Goal: Download file/media

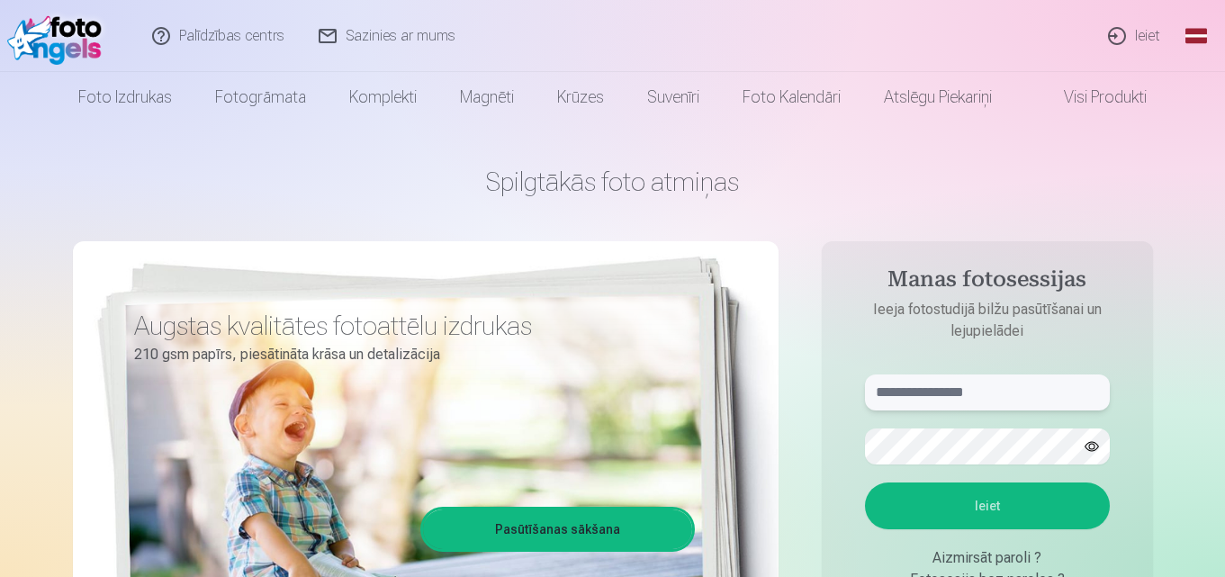
click at [932, 396] on input "text" at bounding box center [987, 392] width 245 height 36
type input "**********"
click at [933, 494] on button "Ieiet" at bounding box center [987, 505] width 245 height 47
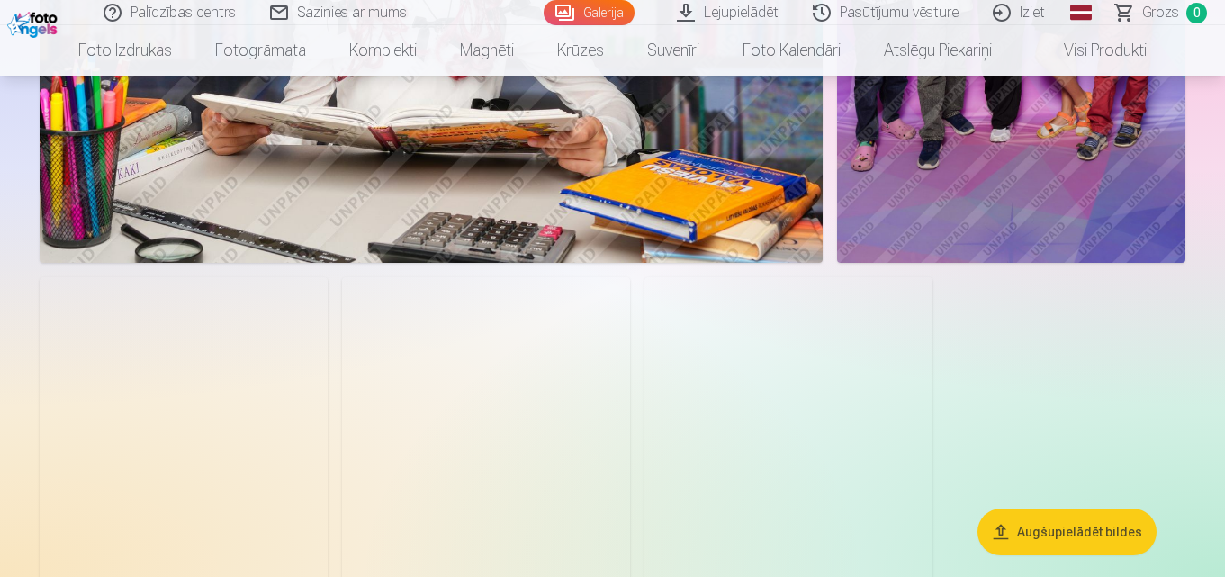
scroll to position [21333, 0]
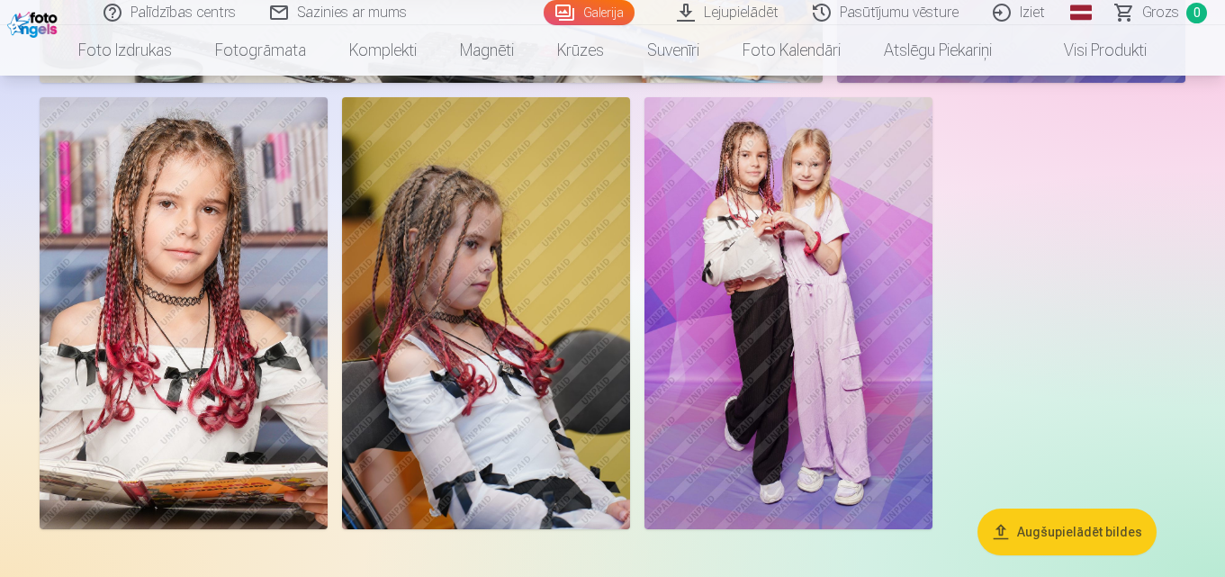
click at [734, 11] on link "Lejupielādēt" at bounding box center [729, 12] width 136 height 25
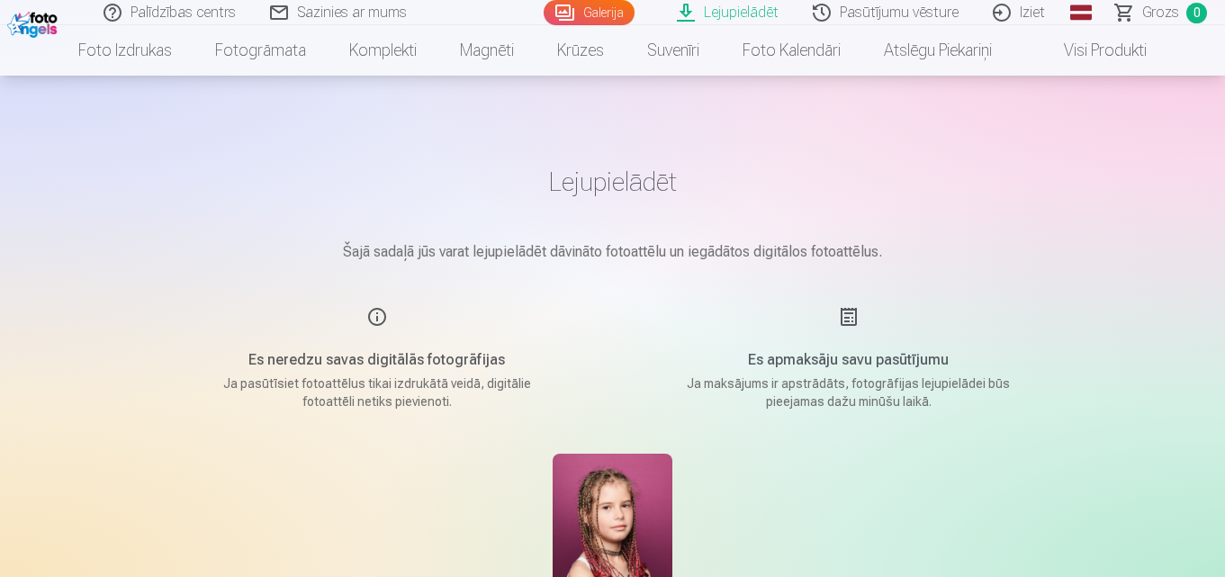
scroll to position [180, 0]
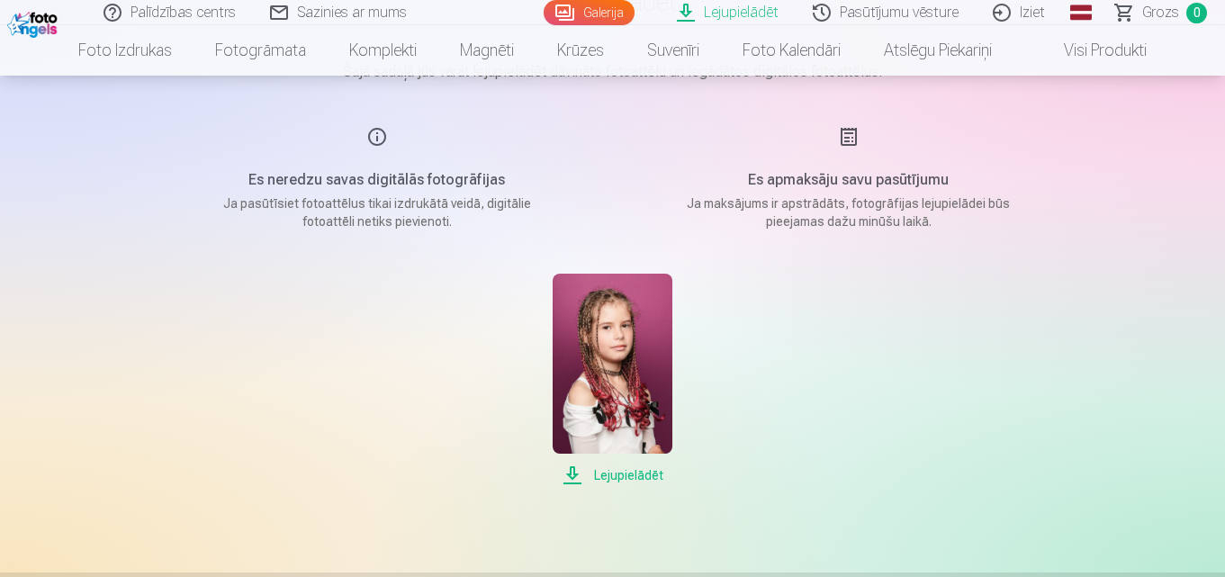
click at [626, 473] on span "Lejupielādēt" at bounding box center [613, 475] width 120 height 22
click at [646, 380] on img at bounding box center [613, 364] width 120 height 180
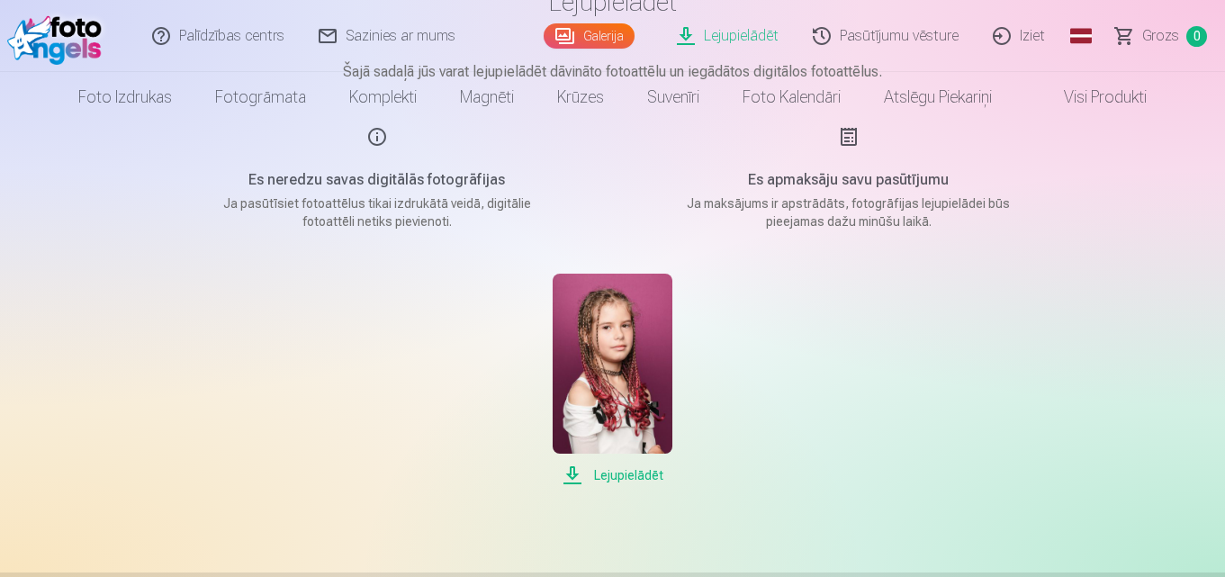
scroll to position [0, 0]
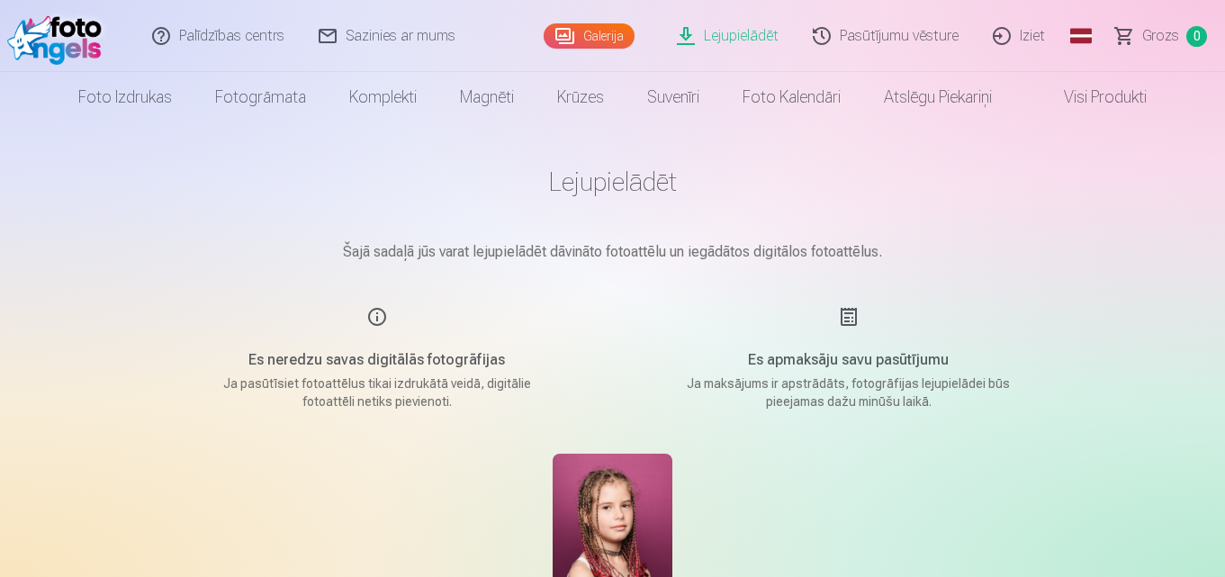
click at [725, 40] on link "Lejupielādēt" at bounding box center [729, 36] width 136 height 72
click at [729, 32] on link "Lejupielādēt" at bounding box center [729, 36] width 136 height 72
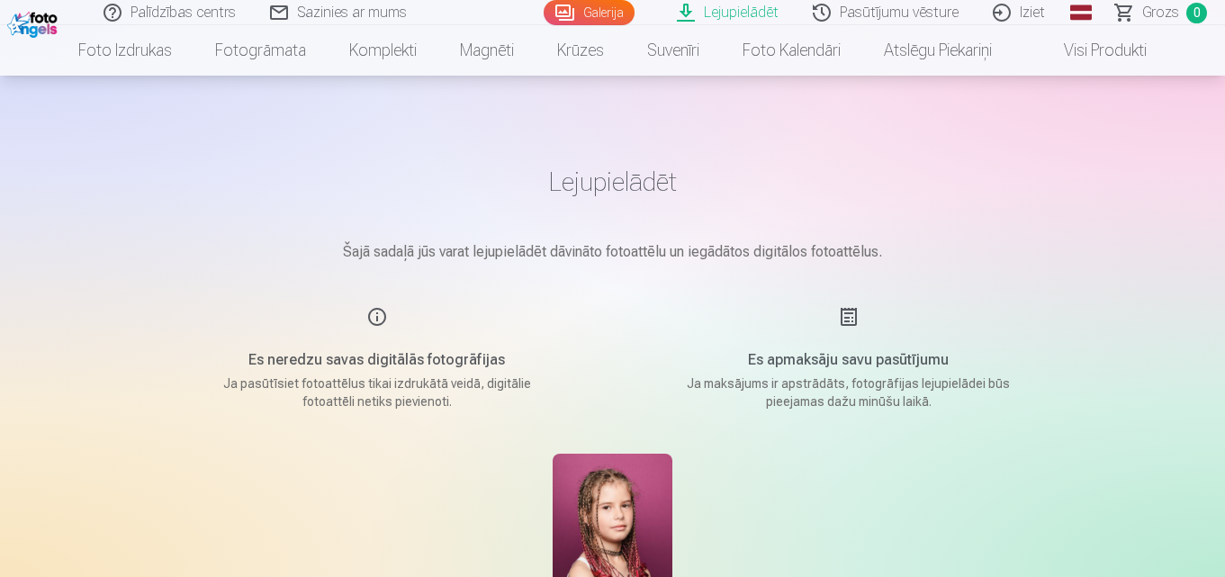
scroll to position [180, 0]
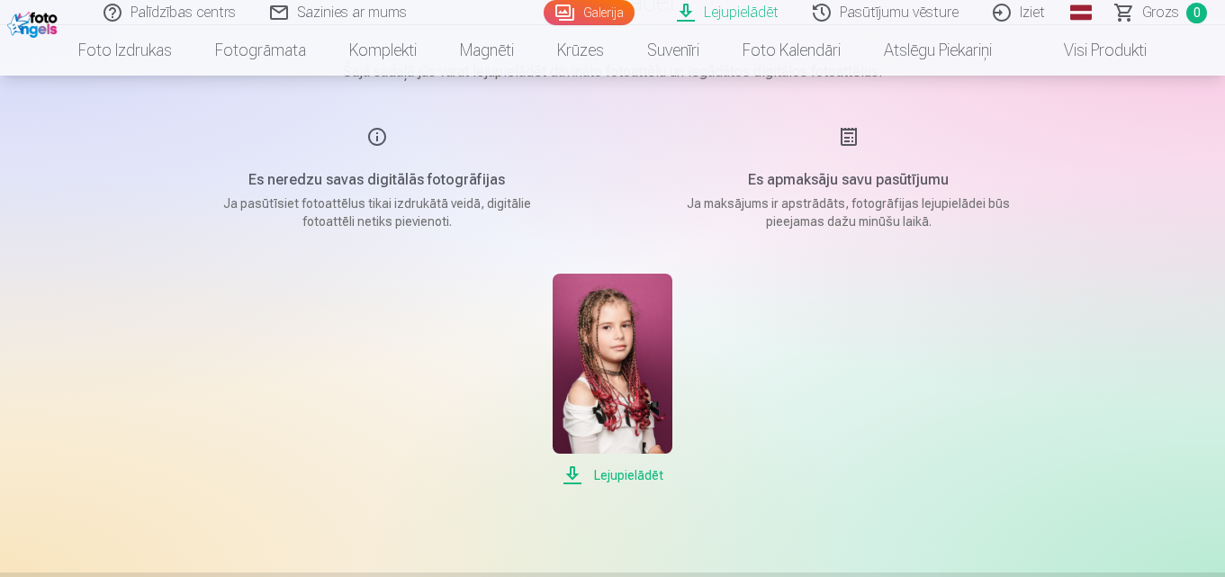
click at [599, 10] on link "Galerija" at bounding box center [589, 12] width 91 height 25
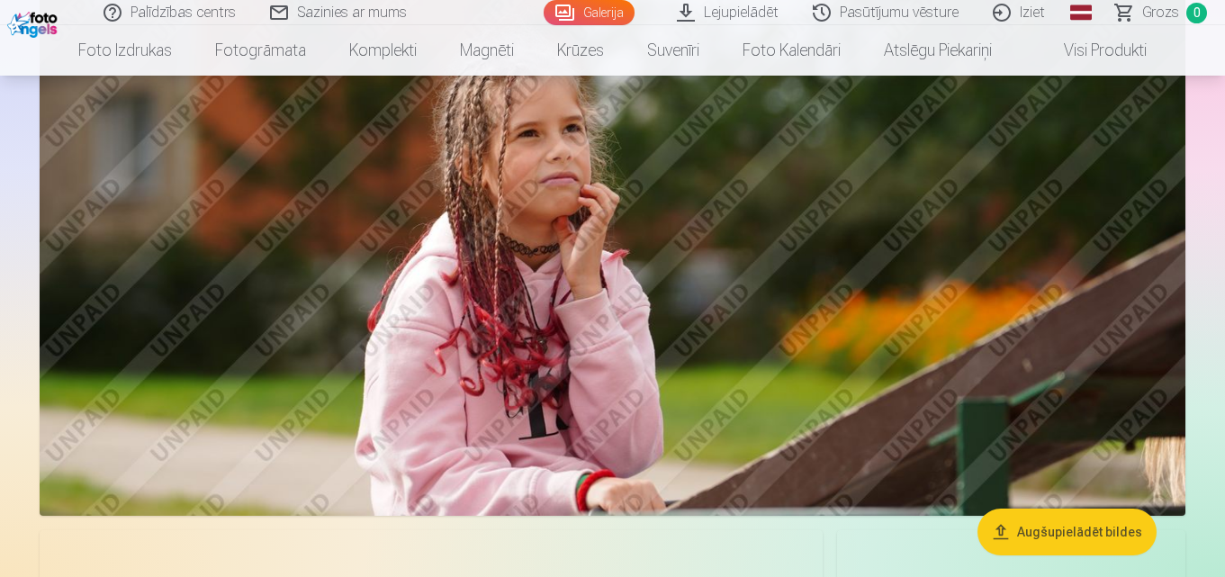
scroll to position [8371, 0]
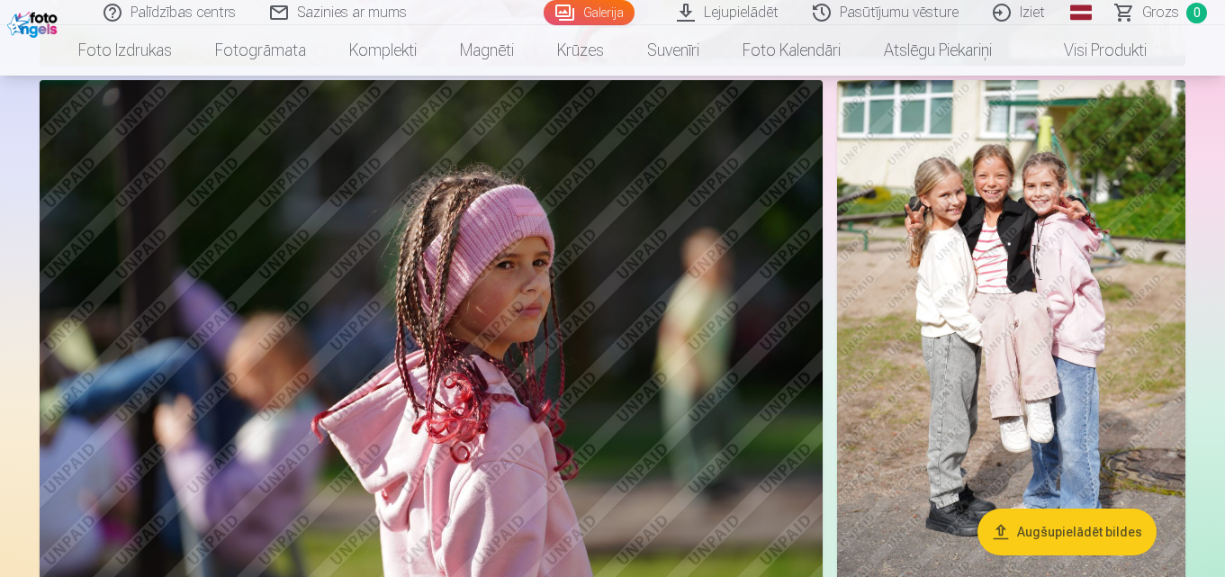
click at [562, 355] on img at bounding box center [431, 341] width 783 height 522
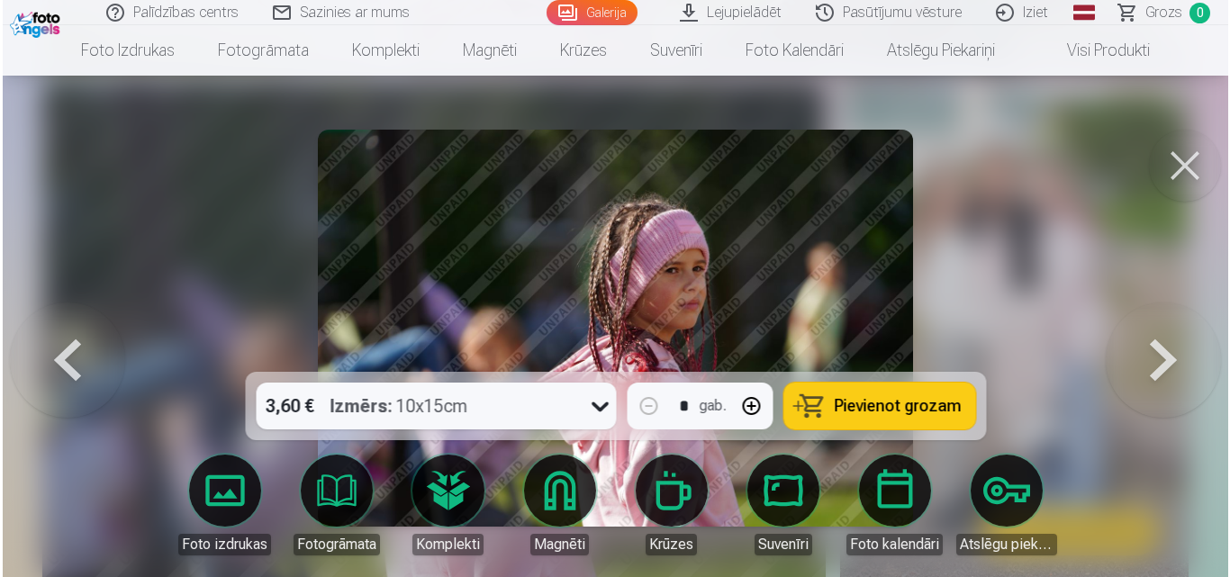
scroll to position [8400, 0]
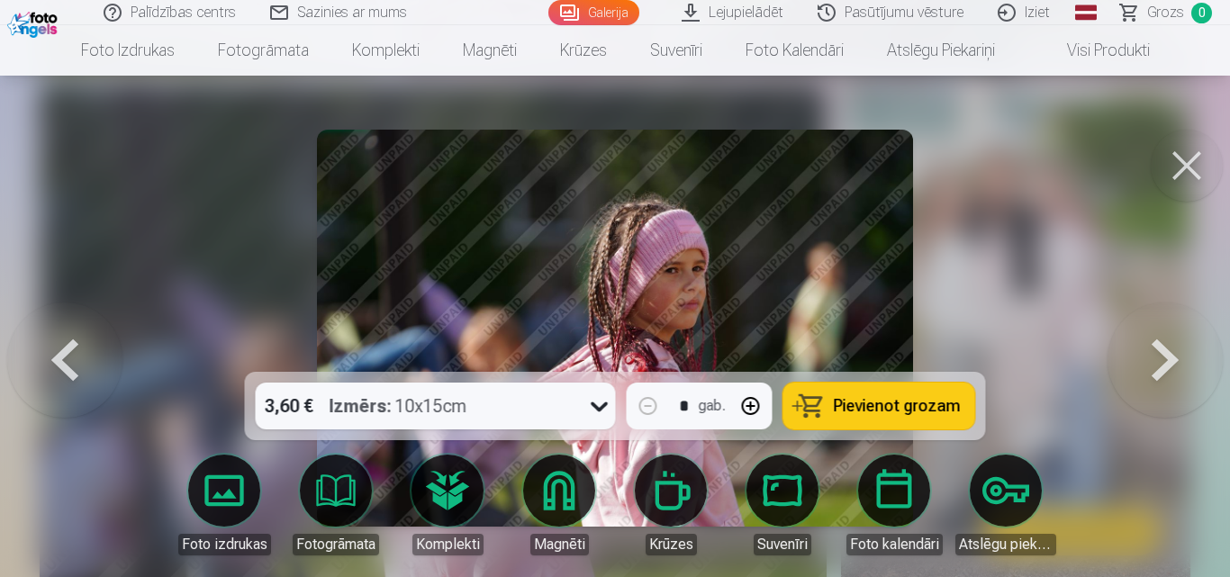
click at [851, 310] on img at bounding box center [615, 328] width 596 height 397
click at [751, 11] on link "Lejupielādēt" at bounding box center [733, 12] width 136 height 25
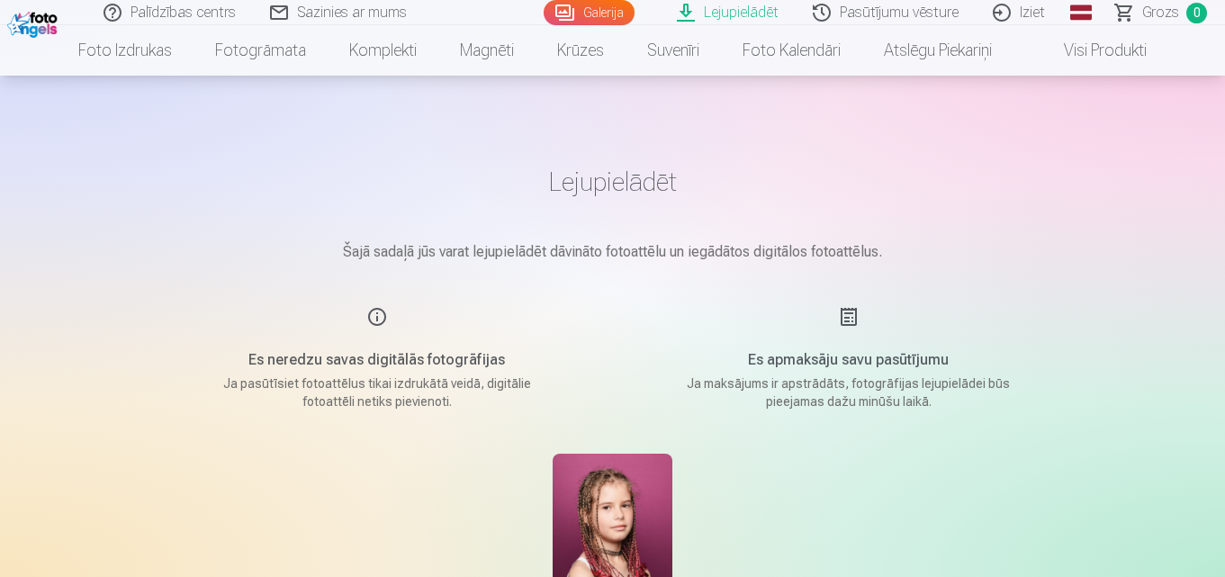
scroll to position [270, 0]
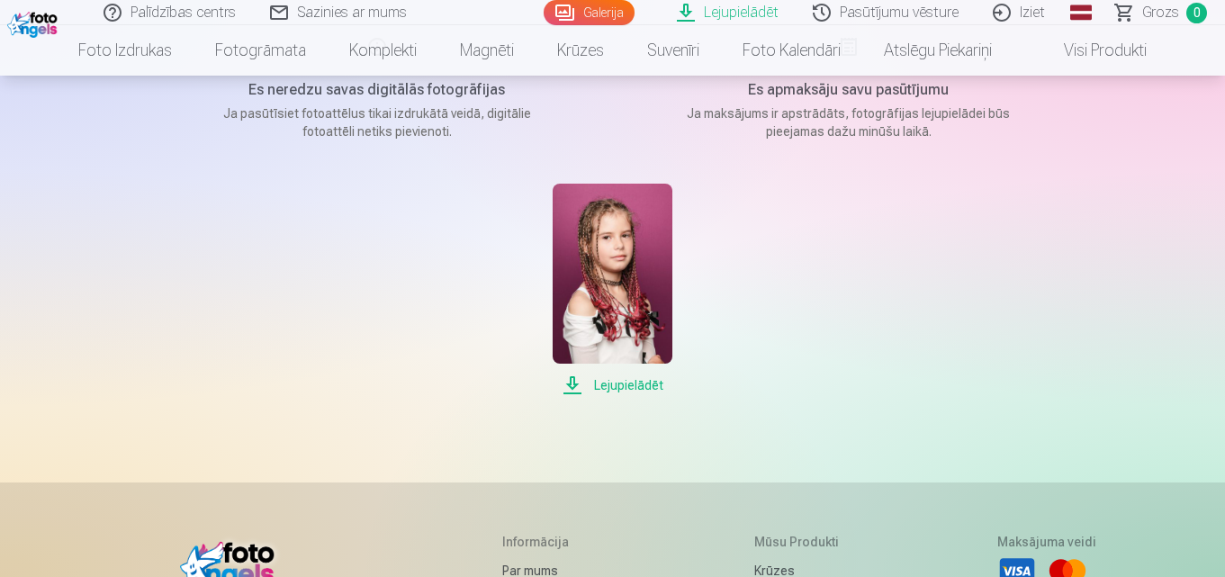
click at [630, 387] on span "Lejupielādēt" at bounding box center [613, 385] width 120 height 22
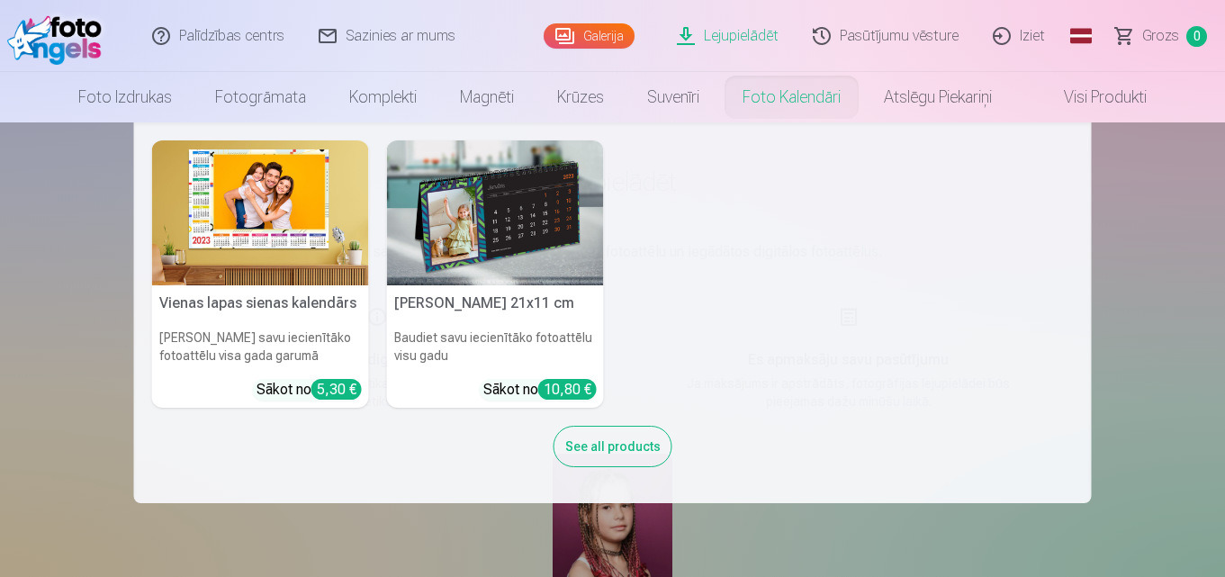
click at [1117, 224] on nav "Vienas lapas sienas kalendārs Parādiet savu iecienītāko fotoattēlu visa gada ga…" at bounding box center [612, 312] width 1225 height 381
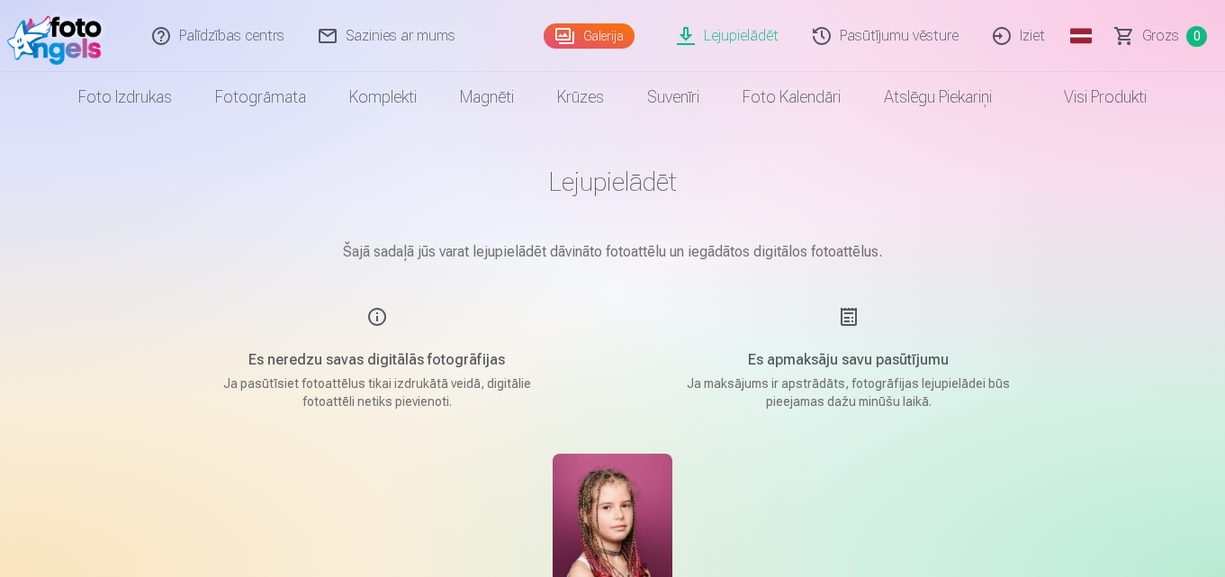
click at [1035, 37] on link "Iziet" at bounding box center [1020, 36] width 86 height 72
